Goal: Browse casually: Explore the website without a specific task or goal

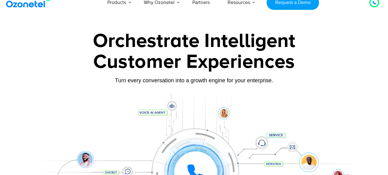
click at [153, 79] on div "Turn every conversation into a growth engine for your enterprise." at bounding box center [194, 80] width 340 height 7
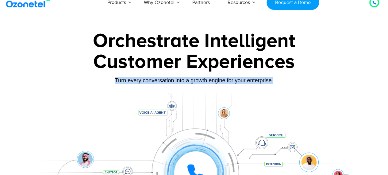
click at [153, 79] on div "Turn every conversation into a growth engine for your enterprise." at bounding box center [194, 80] width 340 height 7
click at [77, 83] on div "Turn every conversation into a growth engine for your enterprise." at bounding box center [194, 80] width 340 height 7
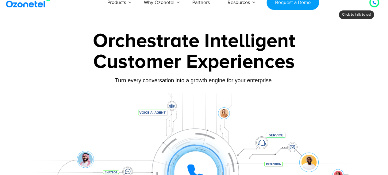
click at [127, 82] on div "Turn every conversation into a growth engine for your enterprise." at bounding box center [194, 80] width 340 height 7
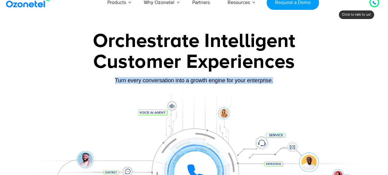
click at [127, 82] on div "Turn every conversation into a growth engine for your enterprise." at bounding box center [194, 80] width 340 height 7
click at [84, 79] on div "Turn every conversation into a growth engine for your enterprise." at bounding box center [194, 80] width 340 height 7
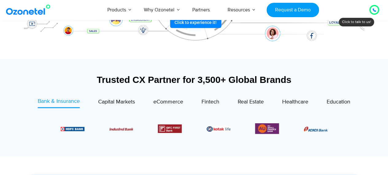
scroll to position [186, 0]
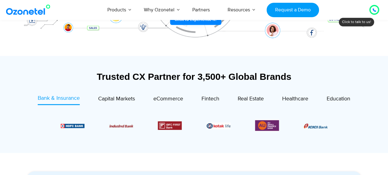
click at [129, 76] on div "Trusted CX Partner for 3,500+ Global Brands" at bounding box center [194, 76] width 334 height 11
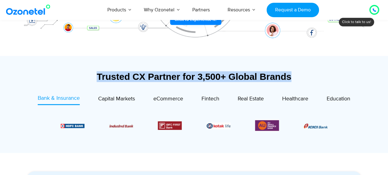
click at [129, 76] on div "Trusted CX Partner for 3,500+ Global Brands" at bounding box center [194, 76] width 334 height 11
click at [71, 67] on section "Trusted CX Partner for 3,500+ Global Brands Bank & Insurance Capital Markets" at bounding box center [194, 104] width 334 height 91
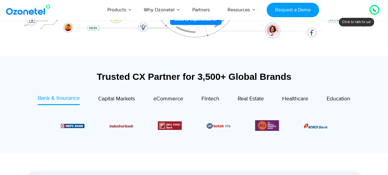
click at [112, 74] on div "Trusted CX Partner for 3,500+ Global Brands" at bounding box center [194, 76] width 334 height 11
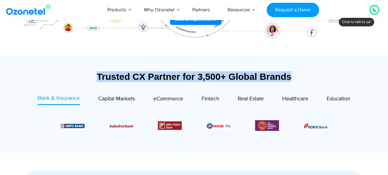
click at [112, 74] on div "Trusted CX Partner for 3,500+ Global Brands" at bounding box center [194, 76] width 334 height 11
click at [57, 69] on section "Trusted CX Partner for 3,500+ Global Brands Bank & Insurance Capital Markets" at bounding box center [194, 104] width 334 height 91
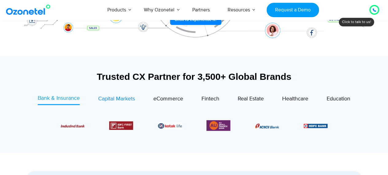
click at [103, 97] on span "Capital Markets" at bounding box center [116, 98] width 37 height 7
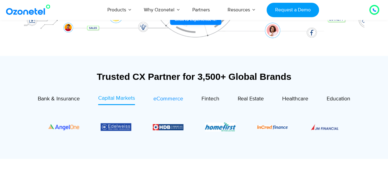
click at [165, 95] on span "eCommerce" at bounding box center [168, 98] width 30 height 7
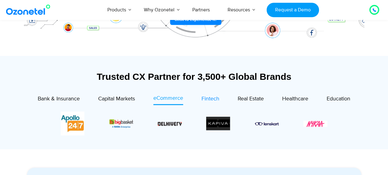
click at [210, 98] on span "Fintech" at bounding box center [211, 98] width 18 height 7
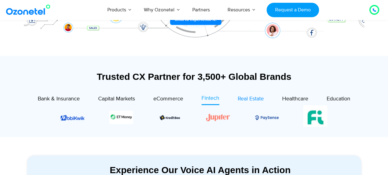
click at [248, 95] on div "Real Estate" at bounding box center [251, 99] width 26 height 8
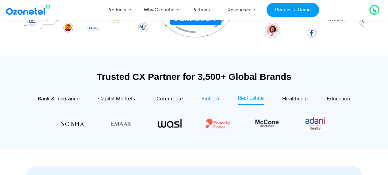
click at [217, 98] on span "Fintech" at bounding box center [211, 98] width 18 height 7
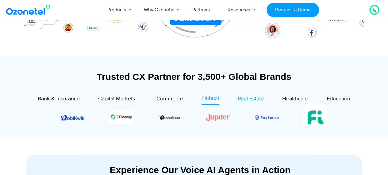
click at [258, 98] on span "Real Estate" at bounding box center [251, 98] width 26 height 7
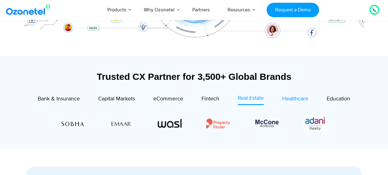
click at [288, 97] on span "Healthcare" at bounding box center [295, 98] width 26 height 7
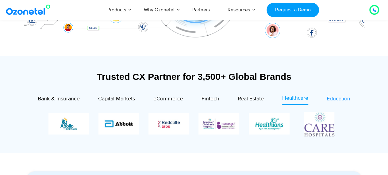
click at [334, 98] on span "Education" at bounding box center [339, 98] width 24 height 7
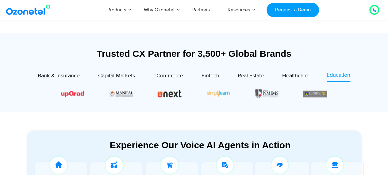
scroll to position [299, 0]
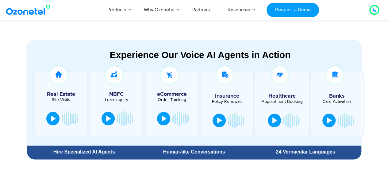
click at [207, 55] on div "Experience Our Voice AI Agents in Action" at bounding box center [200, 54] width 334 height 11
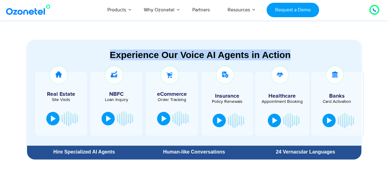
click at [207, 55] on div "Experience Our Voice AI Agents in Action" at bounding box center [200, 54] width 334 height 11
click at [179, 41] on section "Experience Our Voice AI Agents in Action Real Estate Site Visits NBFC Loan Inqu…" at bounding box center [194, 93] width 334 height 106
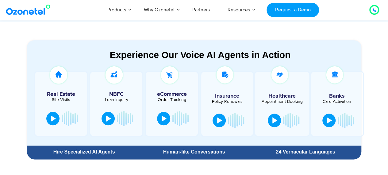
click at [197, 55] on div "Experience Our Voice AI Agents in Action" at bounding box center [200, 54] width 334 height 11
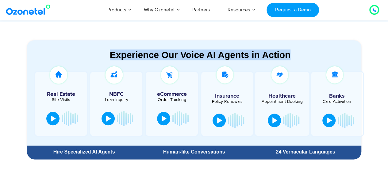
click at [197, 55] on div "Experience Our Voice AI Agents in Action" at bounding box center [200, 54] width 334 height 11
click at [217, 33] on section "Experience Our Voice AI Agents in Action Real Estate Site Visits NBFC Loan Inqu…" at bounding box center [194, 92] width 388 height 140
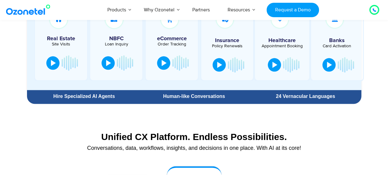
scroll to position [393, 0]
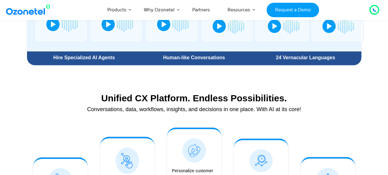
click at [161, 106] on div "Conversations, data, workflows, insights, and decisions in one place. With AI a…" at bounding box center [194, 109] width 328 height 6
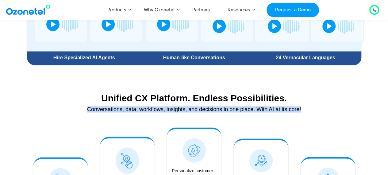
click at [161, 106] on div "Conversations, data, workflows, insights, and decisions in one place. With AI a…" at bounding box center [194, 109] width 328 height 6
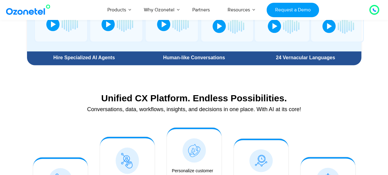
click at [181, 96] on div "Unified CX Platform. Endless Possibilities." at bounding box center [194, 98] width 328 height 11
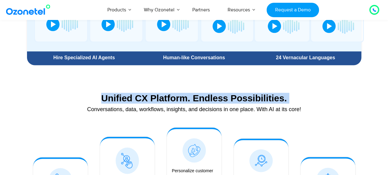
click at [181, 96] on div "Unified CX Platform. Endless Possibilities." at bounding box center [194, 98] width 328 height 11
click at [205, 87] on section "Unified CX Platform. Endless Possibilities. Conversations, data, workflows, ins…" at bounding box center [194, 100] width 334 height 41
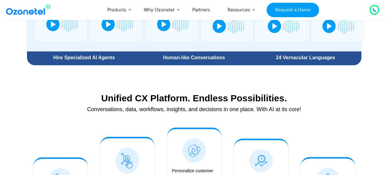
click at [177, 106] on div "Conversations, data, workflows, insights, and decisions in one place. With AI a…" at bounding box center [194, 109] width 328 height 6
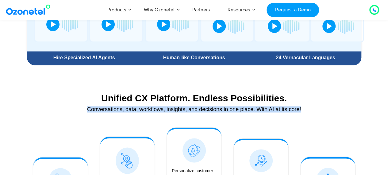
click at [177, 106] on div "Conversations, data, workflows, insights, and decisions in one place. With AI a…" at bounding box center [194, 109] width 328 height 6
click at [121, 116] on div "Unified CX Platform. Endless Possibilities. Conversations, data, workflows, ins…" at bounding box center [194, 104] width 334 height 29
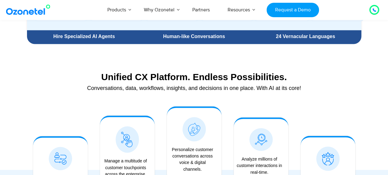
scroll to position [415, 0]
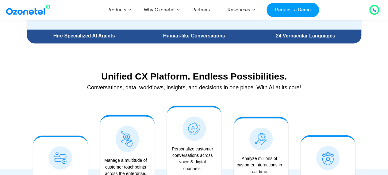
click at [150, 88] on div "Conversations, data, workflows, insights, and decisions in one place. With AI a…" at bounding box center [194, 88] width 328 height 6
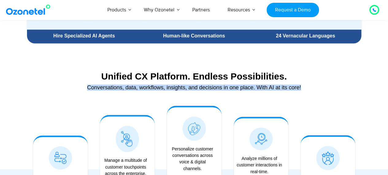
click at [150, 88] on div "Conversations, data, workflows, insights, and decisions in one place. With AI a…" at bounding box center [194, 88] width 328 height 6
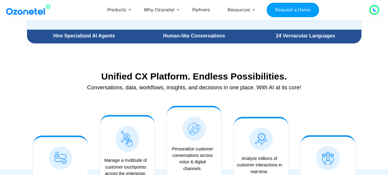
click at [128, 100] on div at bounding box center [127, 150] width 67 height 103
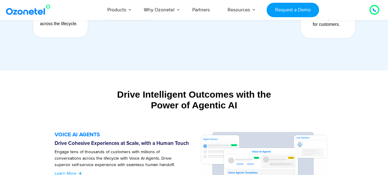
scroll to position [597, 0]
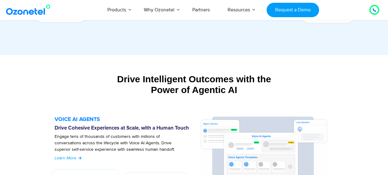
click at [152, 70] on section "Drive Intelligent Outcomes with the Power of Agentic AI Build and deploy your o…" at bounding box center [194, 79] width 388 height 49
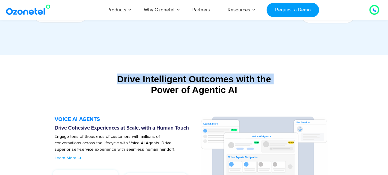
click at [152, 70] on section "Drive Intelligent Outcomes with the Power of Agentic AI Build and deploy your o…" at bounding box center [194, 79] width 388 height 49
click at [167, 63] on section "Drive Intelligent Outcomes with the Power of Agentic AI Build and deploy your o…" at bounding box center [194, 79] width 388 height 49
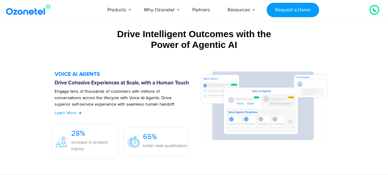
scroll to position [643, 0]
click at [182, 47] on div "Drive Intelligent Outcomes with the Power of Agentic AI" at bounding box center [194, 38] width 334 height 21
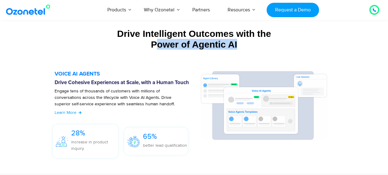
click at [182, 47] on div "Drive Intelligent Outcomes with the Power of Agentic AI" at bounding box center [194, 38] width 334 height 21
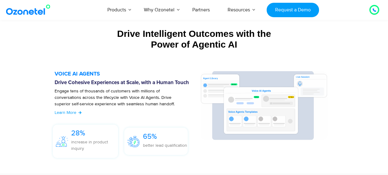
click at [146, 63] on div "VOICE AI AGENTS Drive Cohesive Experiences at Scale, with a Human Touch Engage …" at bounding box center [194, 116] width 310 height 108
click at [118, 81] on h6 "Drive Cohesive Experiences at Scale, with a Human Touch" at bounding box center [124, 83] width 139 height 6
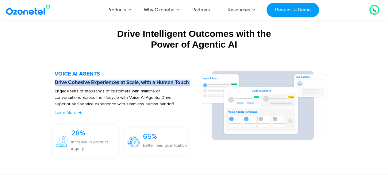
click at [118, 81] on h6 "Drive Cohesive Experiences at Scale, with a Human Touch" at bounding box center [124, 83] width 139 height 6
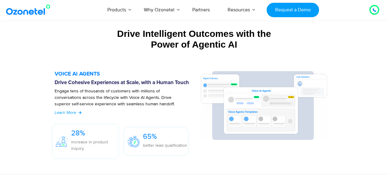
click at [135, 68] on section "VOICE AI AGENTS Drive Cohesive Experiences at Scale, with a Human Touch Engage …" at bounding box center [194, 116] width 304 height 102
click at [110, 83] on h6 "Drive Cohesive Experiences at Scale, with a Human Touch" at bounding box center [124, 83] width 139 height 6
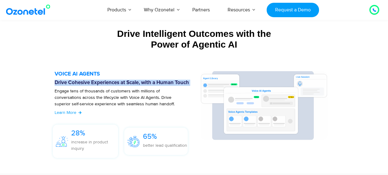
click at [110, 83] on h6 "Drive Cohesive Experiences at Scale, with a Human Touch" at bounding box center [124, 83] width 139 height 6
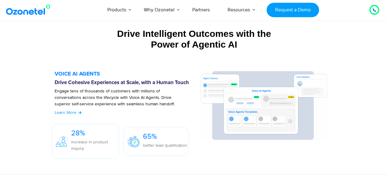
click at [135, 70] on section "VOICE AI AGENTS Drive Cohesive Experiences at Scale, with a Human Touch Engage …" at bounding box center [194, 116] width 304 height 102
click at [133, 75] on h5 "VOICE AI AGENTS" at bounding box center [124, 74] width 139 height 6
click at [129, 80] on h6 "Drive Cohesive Experiences at Scale, with a Human Touch" at bounding box center [124, 83] width 139 height 6
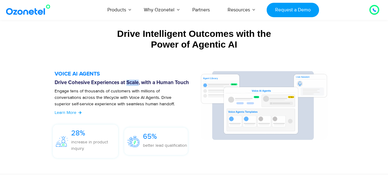
click at [129, 80] on h6 "Drive Cohesive Experiences at Scale, with a Human Touch" at bounding box center [124, 83] width 139 height 6
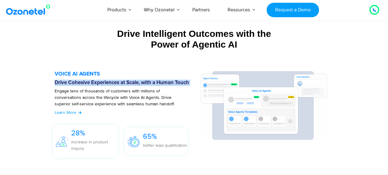
click at [129, 80] on h6 "Drive Cohesive Experiences at Scale, with a Human Touch" at bounding box center [124, 83] width 139 height 6
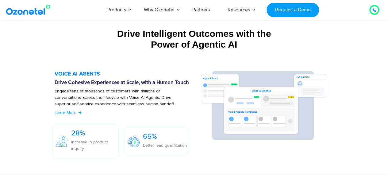
click at [149, 67] on section "VOICE AI AGENTS Drive Cohesive Experiences at Scale, with a Human Touch Engage …" at bounding box center [194, 116] width 304 height 102
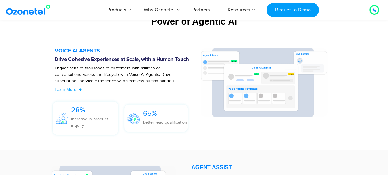
click at [111, 72] on p "Engage tens of thousands of customers with millions of conversations across the…" at bounding box center [117, 78] width 124 height 26
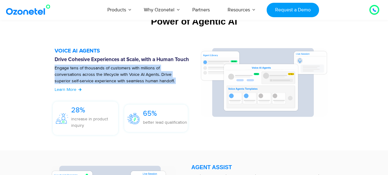
click at [111, 72] on p "Engage tens of thousands of customers with millions of conversations across the…" at bounding box center [117, 78] width 124 height 26
click at [10, 77] on section "VOICE AI AGENTS Drive Cohesive Experiences at Scale, with a Human Touch Engage …" at bounding box center [194, 93] width 388 height 114
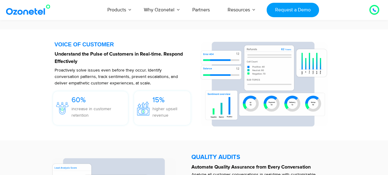
scroll to position [898, 0]
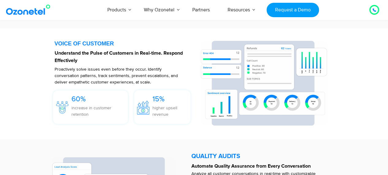
click at [67, 53] on strong "Understand the Pulse of Customers in Real-time. Respond Effectively" at bounding box center [119, 57] width 128 height 12
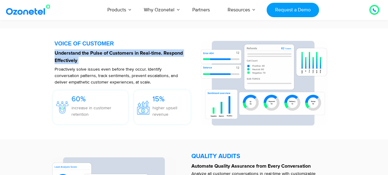
click at [67, 53] on strong "Understand the Pulse of Customers in Real-time. Respond Effectively" at bounding box center [119, 57] width 128 height 12
click at [29, 54] on div "VOICE OF CUSTOMER Understand the Pulse of Customers in Real-time. Respond Effec…" at bounding box center [194, 84] width 340 height 105
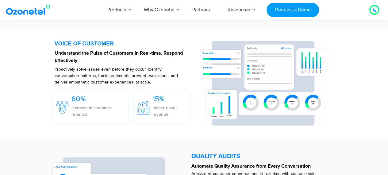
click at [74, 50] on p "Understand the Pulse of Customers in Real-time. Respond Effectively" at bounding box center [124, 56] width 139 height 15
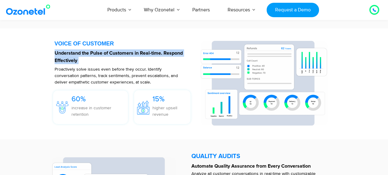
click at [74, 50] on p "Understand the Pulse of Customers in Real-time. Respond Effectively" at bounding box center [124, 56] width 139 height 15
click at [35, 65] on div "VOICE OF CUSTOMER Understand the Pulse of Customers in Real-time. Respond Effec…" at bounding box center [194, 84] width 340 height 105
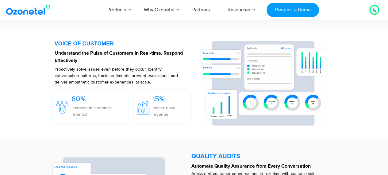
click at [67, 75] on p "Proactively solve issues even before they occur. Identify conversation patterns…" at bounding box center [117, 75] width 124 height 19
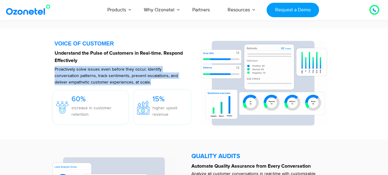
click at [67, 75] on p "Proactively solve issues even before they occur. Identify conversation patterns…" at bounding box center [117, 75] width 124 height 19
click at [20, 84] on div "VOICE OF CUSTOMER Understand the Pulse of Customers in Real-time. Respond Effec…" at bounding box center [194, 84] width 350 height 105
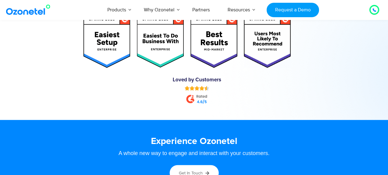
scroll to position [3060, 0]
